Goal: Check status: Check status

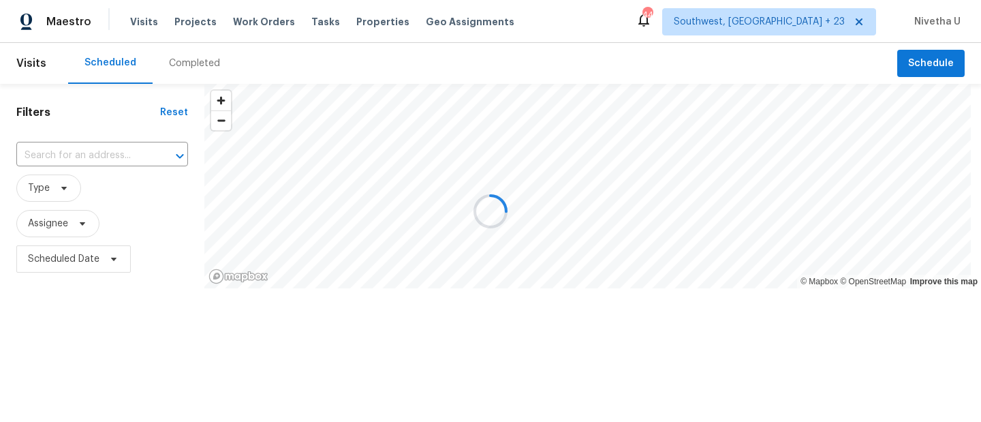
click at [138, 23] on div at bounding box center [490, 211] width 981 height 422
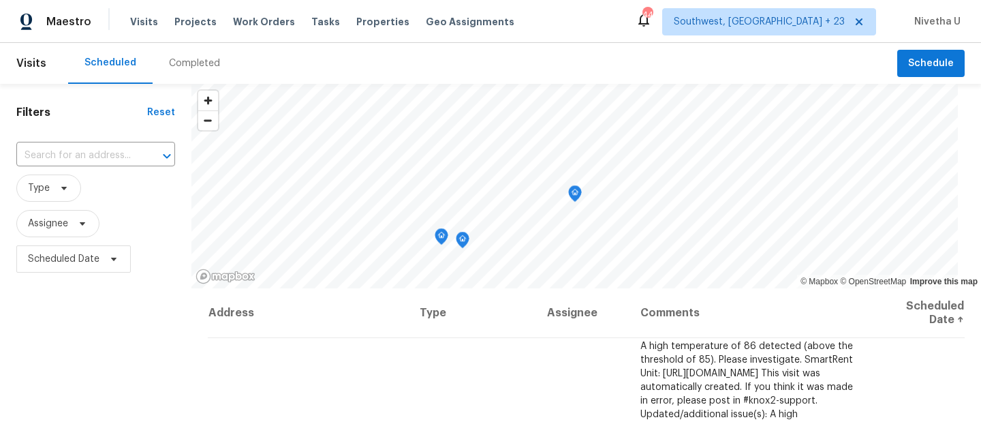
click at [204, 67] on div "Completed" at bounding box center [194, 64] width 51 height 14
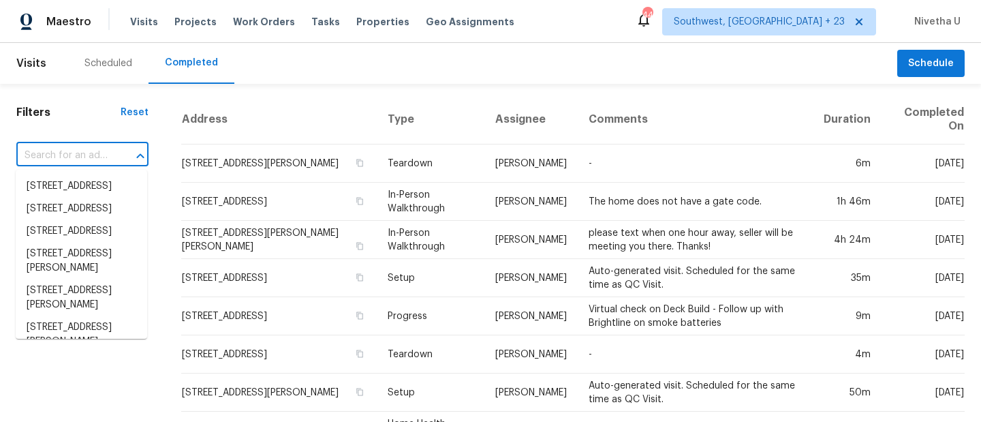
click at [80, 165] on input "text" at bounding box center [63, 155] width 94 height 21
paste input "[STREET_ADDRESS][PERSON_NAME]"
type input "[STREET_ADDRESS][PERSON_NAME]"
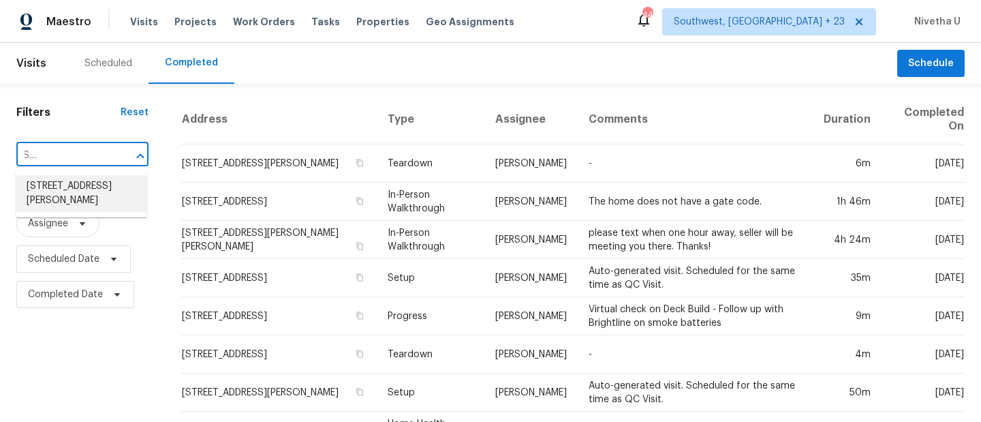
click at [84, 200] on li "[STREET_ADDRESS][PERSON_NAME]" at bounding box center [82, 193] width 132 height 37
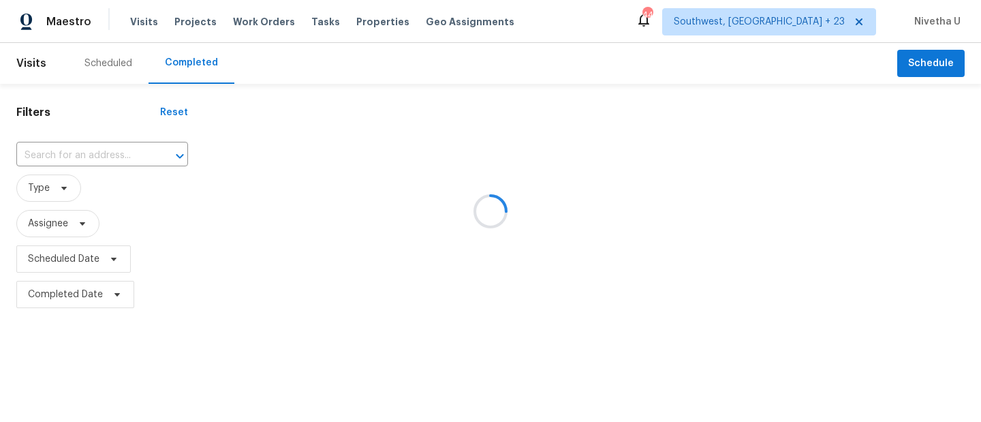
type input "[STREET_ADDRESS][PERSON_NAME]"
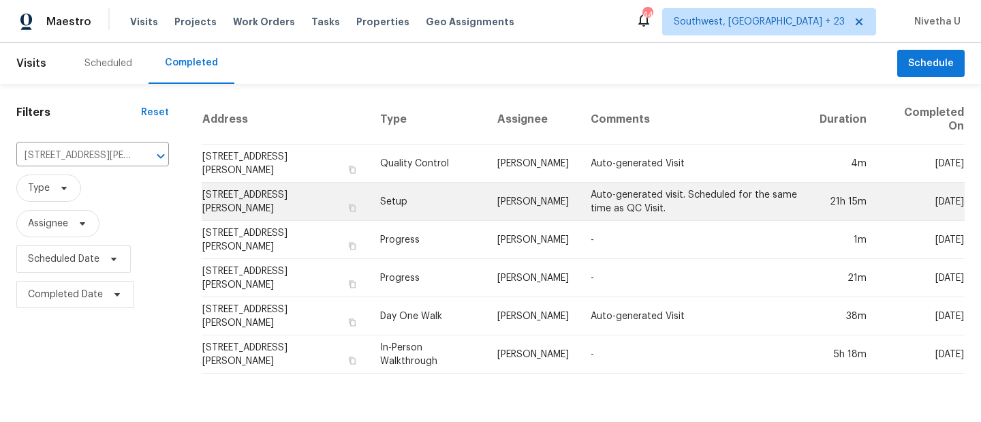
click at [379, 210] on td "Setup" at bounding box center [427, 202] width 117 height 38
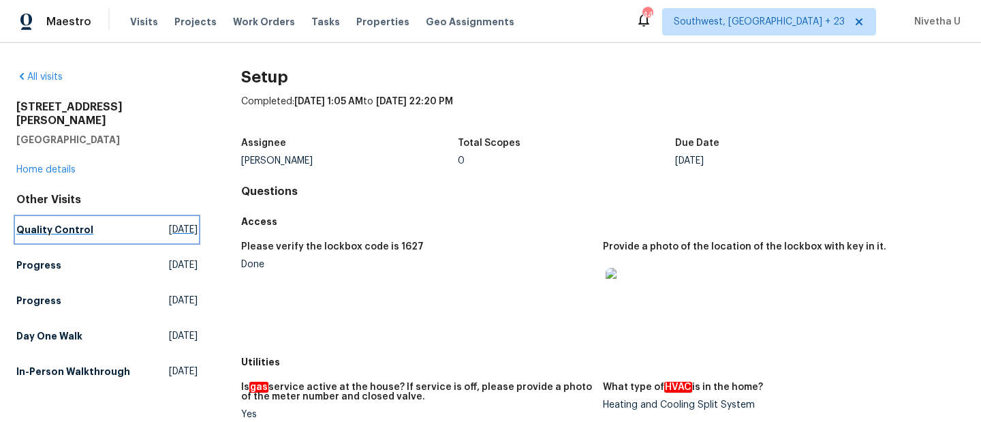
click at [58, 223] on h5 "Quality Control" at bounding box center [54, 230] width 77 height 14
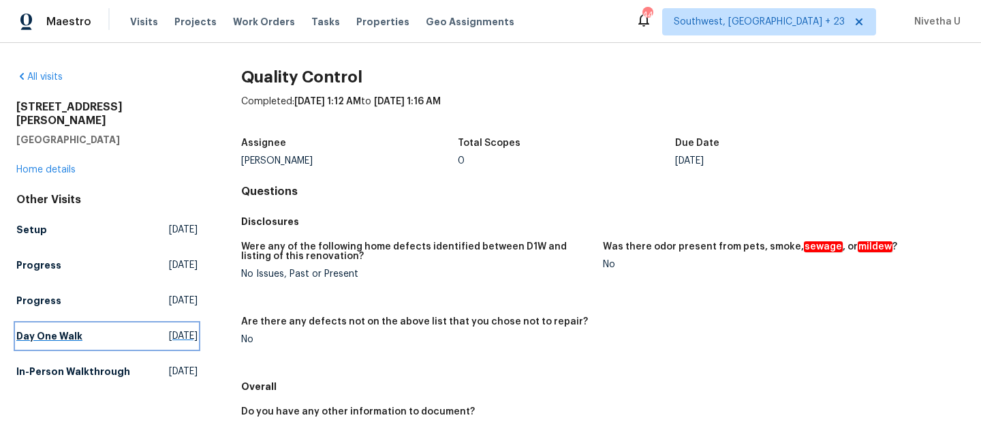
click at [86, 326] on link "Day One Walk [DATE]" at bounding box center [106, 336] width 181 height 25
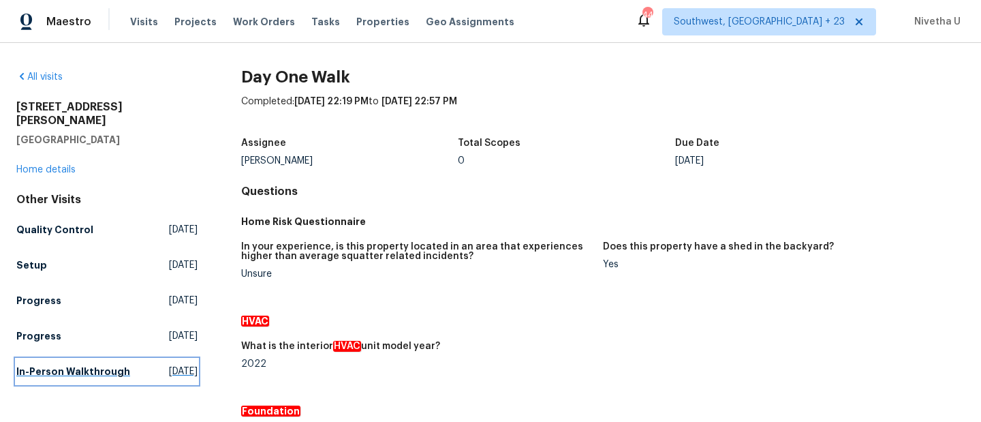
click at [71, 367] on h5 "In-Person Walkthrough" at bounding box center [73, 372] width 114 height 14
